Goal: Task Accomplishment & Management: Use online tool/utility

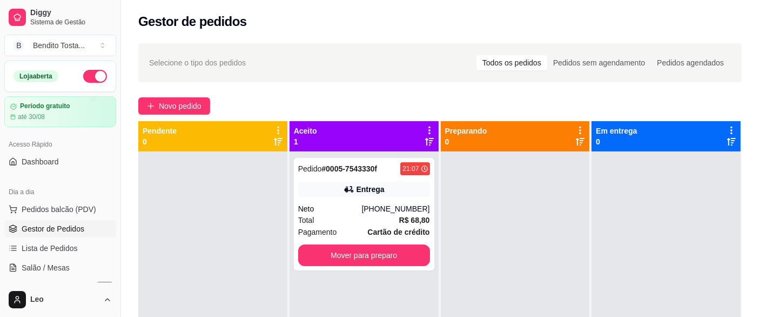
scroll to position [30, 0]
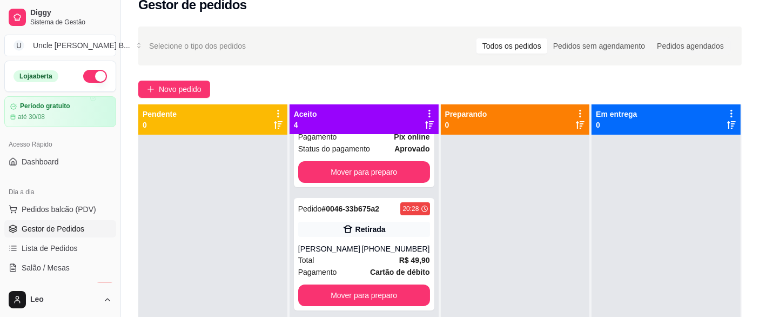
scroll to position [30, 0]
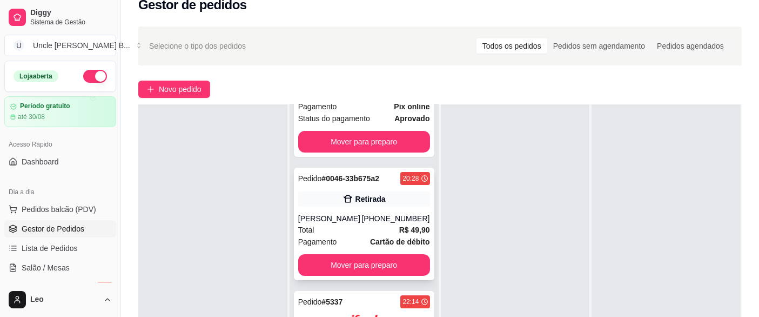
click at [338, 218] on div "[PERSON_NAME]" at bounding box center [330, 218] width 64 height 11
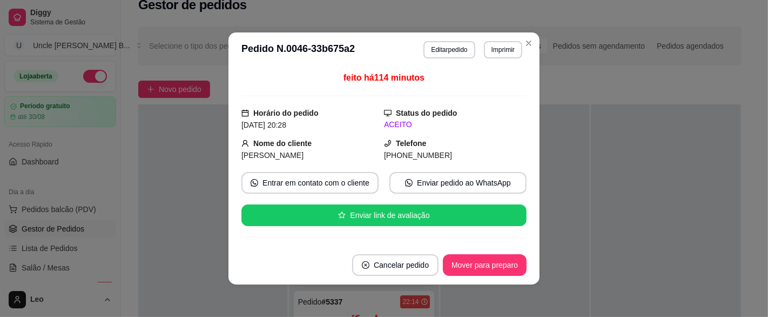
click at [510, 46] on button "Imprimir" at bounding box center [503, 49] width 38 height 17
click at [494, 92] on button "IMPRESSORA" at bounding box center [479, 87] width 78 height 17
click at [499, 49] on button "Imprimir" at bounding box center [503, 49] width 37 height 17
click at [494, 89] on button "IMPRESSORA" at bounding box center [480, 87] width 76 height 17
click at [601, 205] on div at bounding box center [666, 262] width 149 height 317
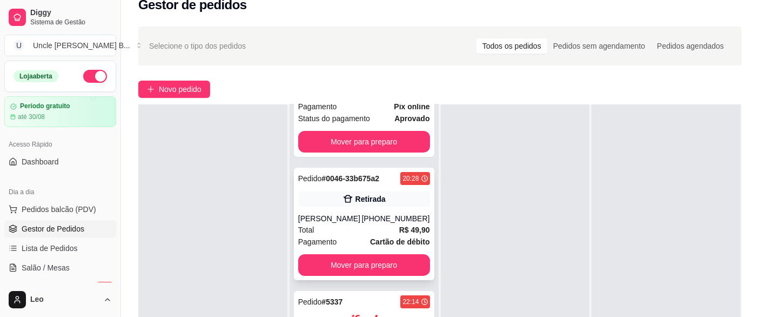
click at [370, 264] on button "Mover para preparo" at bounding box center [364, 265] width 132 height 22
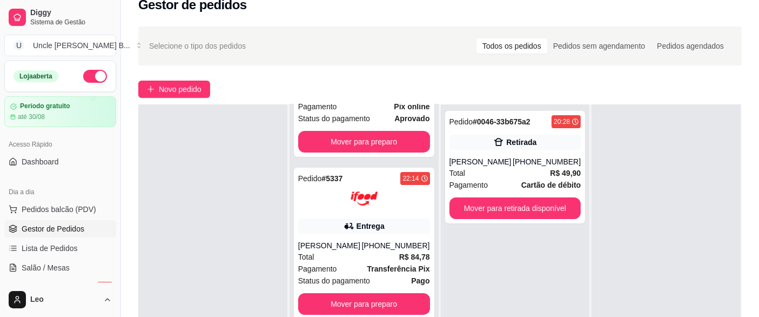
click at [532, 209] on button "Mover para retirada disponível" at bounding box center [516, 208] width 132 height 22
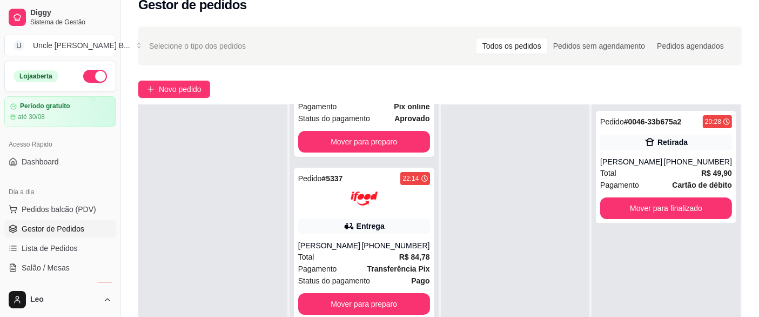
click at [634, 199] on button "Mover para finalizado" at bounding box center [666, 208] width 132 height 22
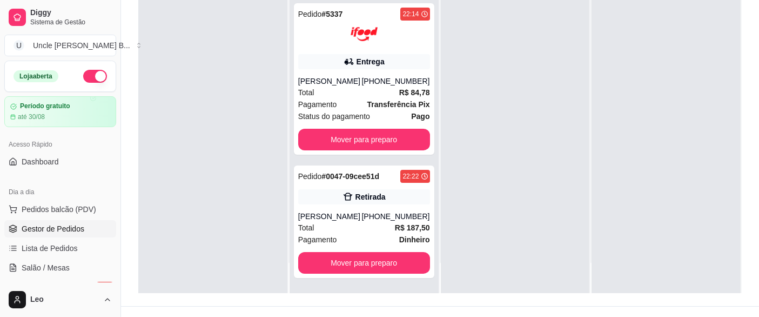
scroll to position [164, 0]
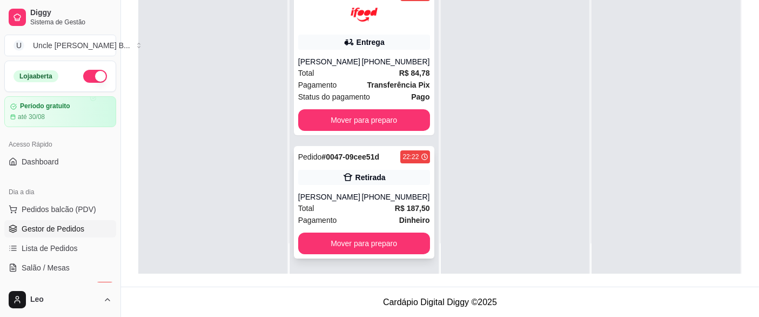
click at [375, 185] on div "Pedido # 0047-09cee51d 22:22 Retirada [PERSON_NAME] [PHONE_NUMBER] Total R$ 187…" at bounding box center [364, 202] width 140 height 112
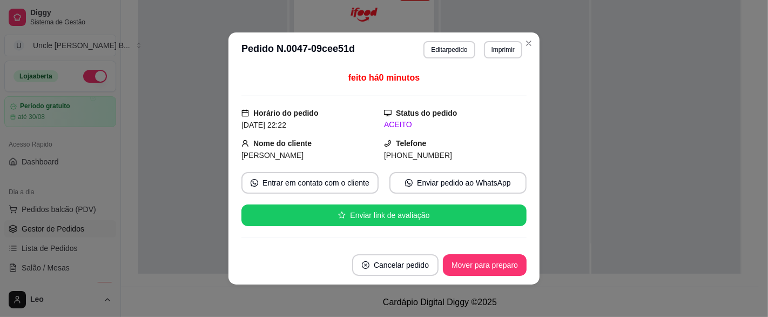
click at [505, 52] on button "Imprimir" at bounding box center [503, 49] width 38 height 17
click at [497, 87] on button "IMPRESSORA" at bounding box center [480, 87] width 78 height 17
click at [505, 48] on button "Imprimir" at bounding box center [503, 49] width 38 height 17
click at [493, 89] on button "IMPRESSORA" at bounding box center [480, 87] width 76 height 17
click at [526, 41] on div at bounding box center [515, 115] width 149 height 317
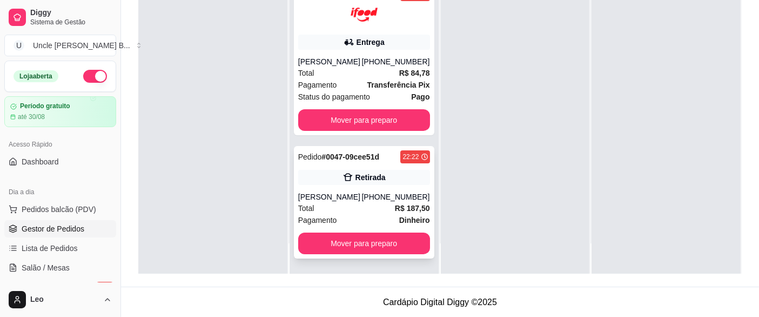
click at [391, 240] on button "Mover para preparo" at bounding box center [364, 243] width 132 height 22
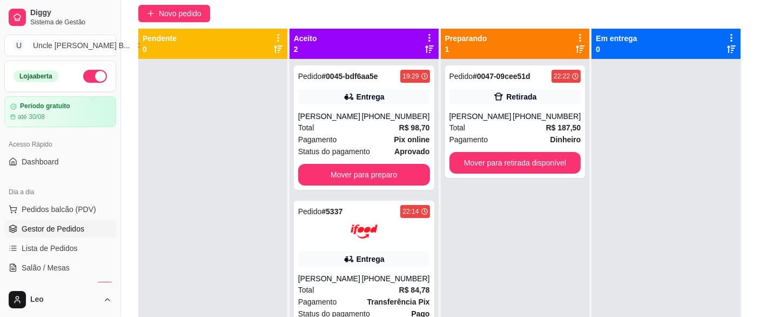
scroll to position [92, 0]
